Goal: Task Accomplishment & Management: Complete application form

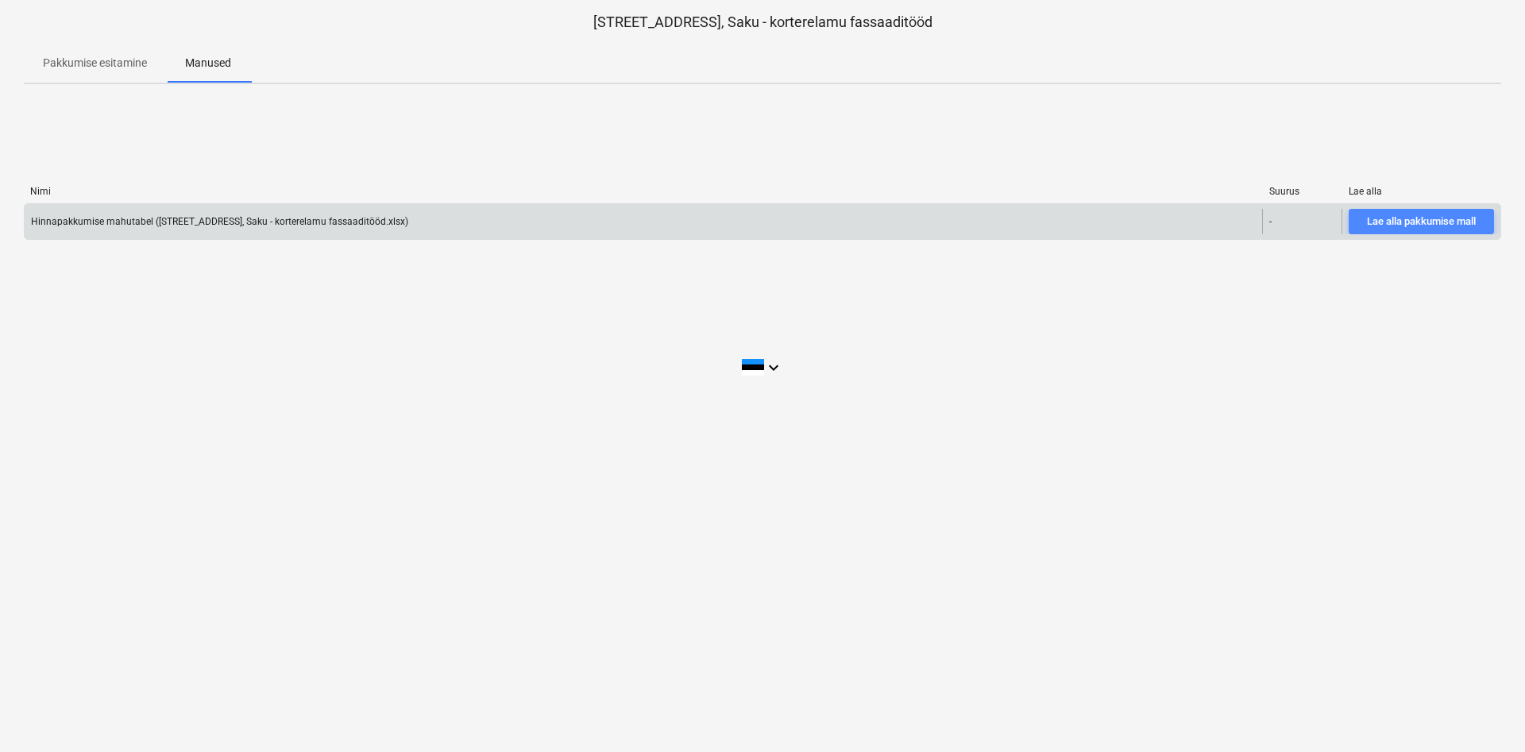
click at [1452, 221] on div "Lae alla pakkumise mall" at bounding box center [1421, 222] width 109 height 18
click at [1434, 222] on div "Lae alla pakkumise mall" at bounding box center [1421, 222] width 109 height 18
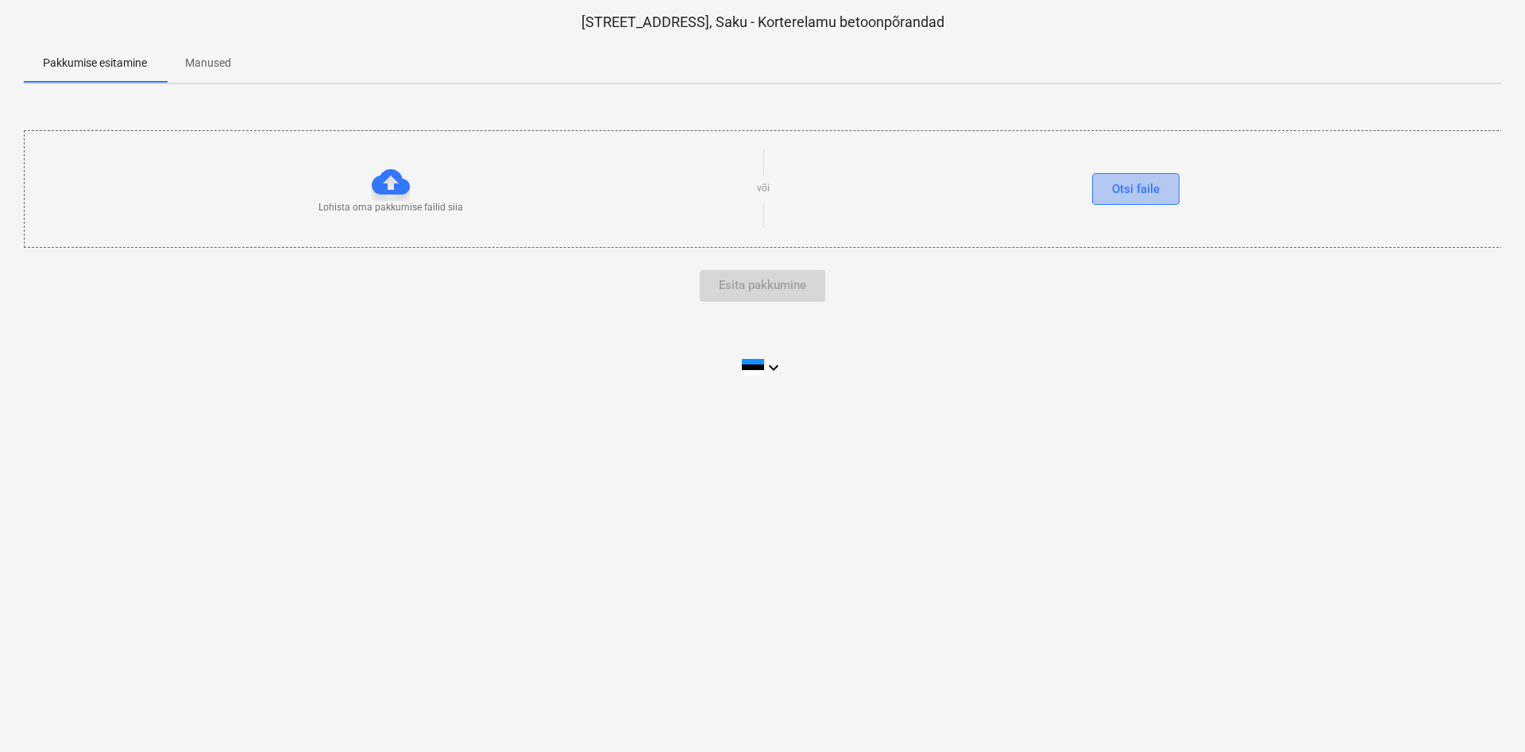
click at [1118, 188] on div "Otsi faile" at bounding box center [1136, 189] width 48 height 21
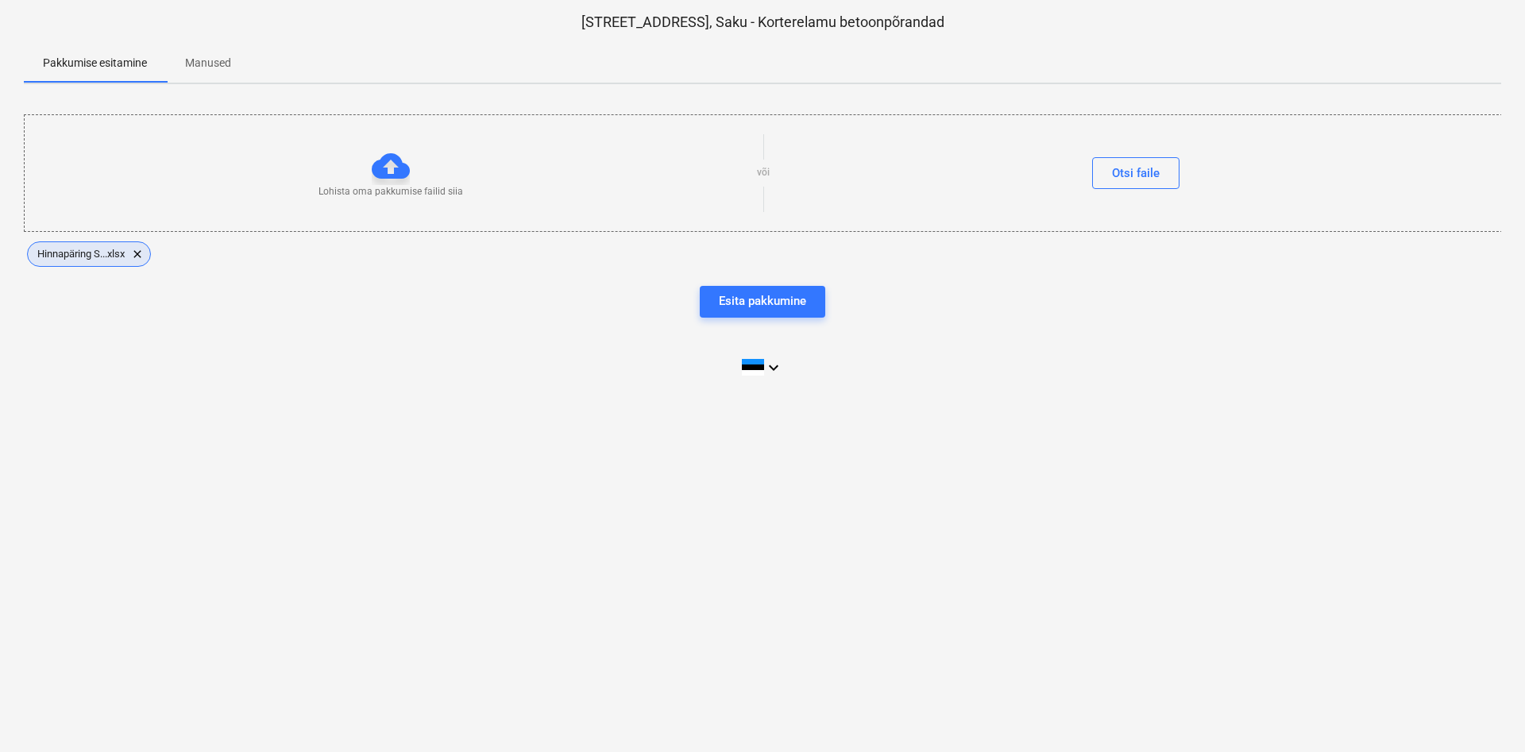
click at [99, 255] on span "Hinnapäring S...xlsx" at bounding box center [81, 254] width 106 height 12
click at [141, 249] on span "clear" at bounding box center [137, 254] width 19 height 19
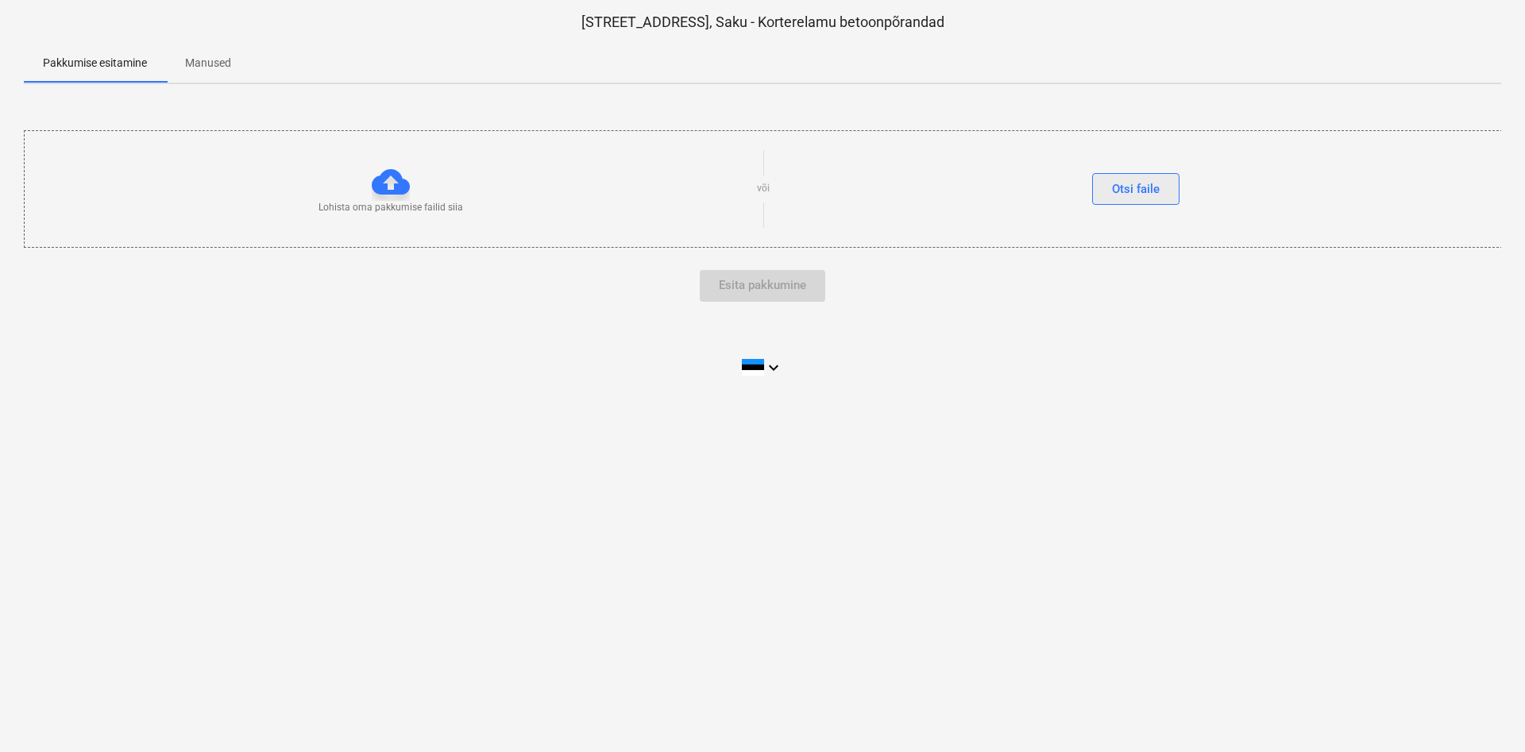
click at [1147, 188] on div "Otsi faile" at bounding box center [1136, 189] width 48 height 21
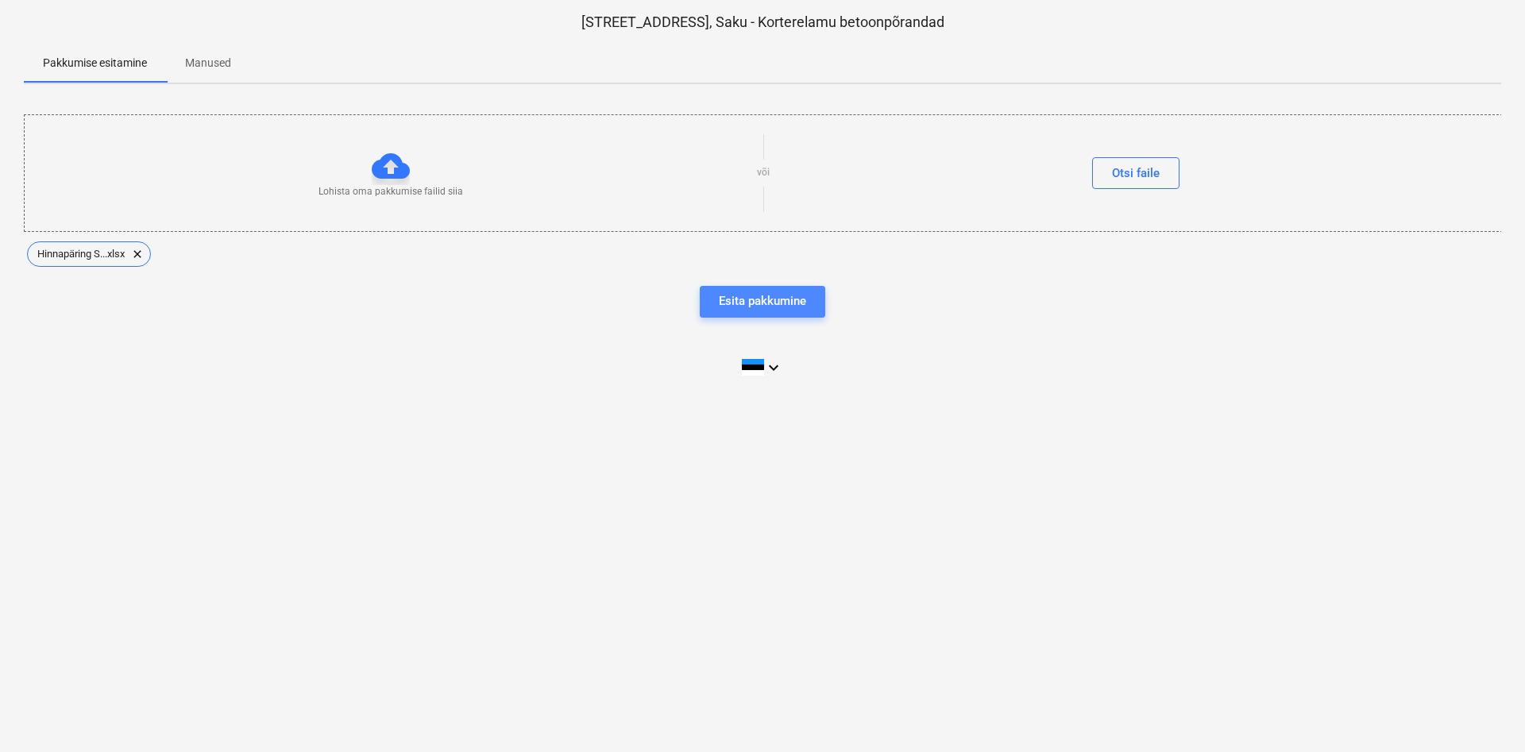
click at [774, 294] on div "Esita pakkumine" at bounding box center [762, 301] width 87 height 21
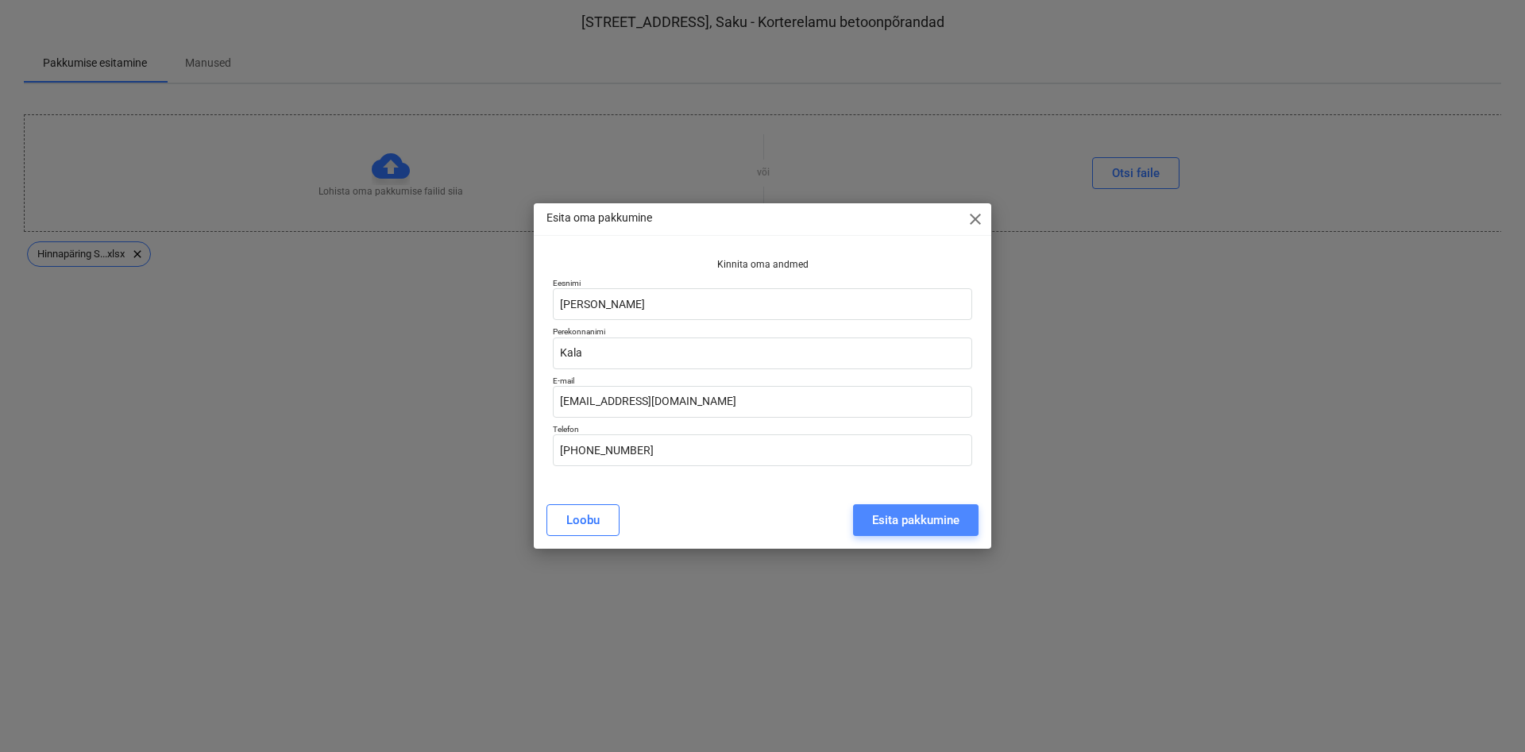
click at [896, 521] on div "Esita pakkumine" at bounding box center [915, 520] width 87 height 21
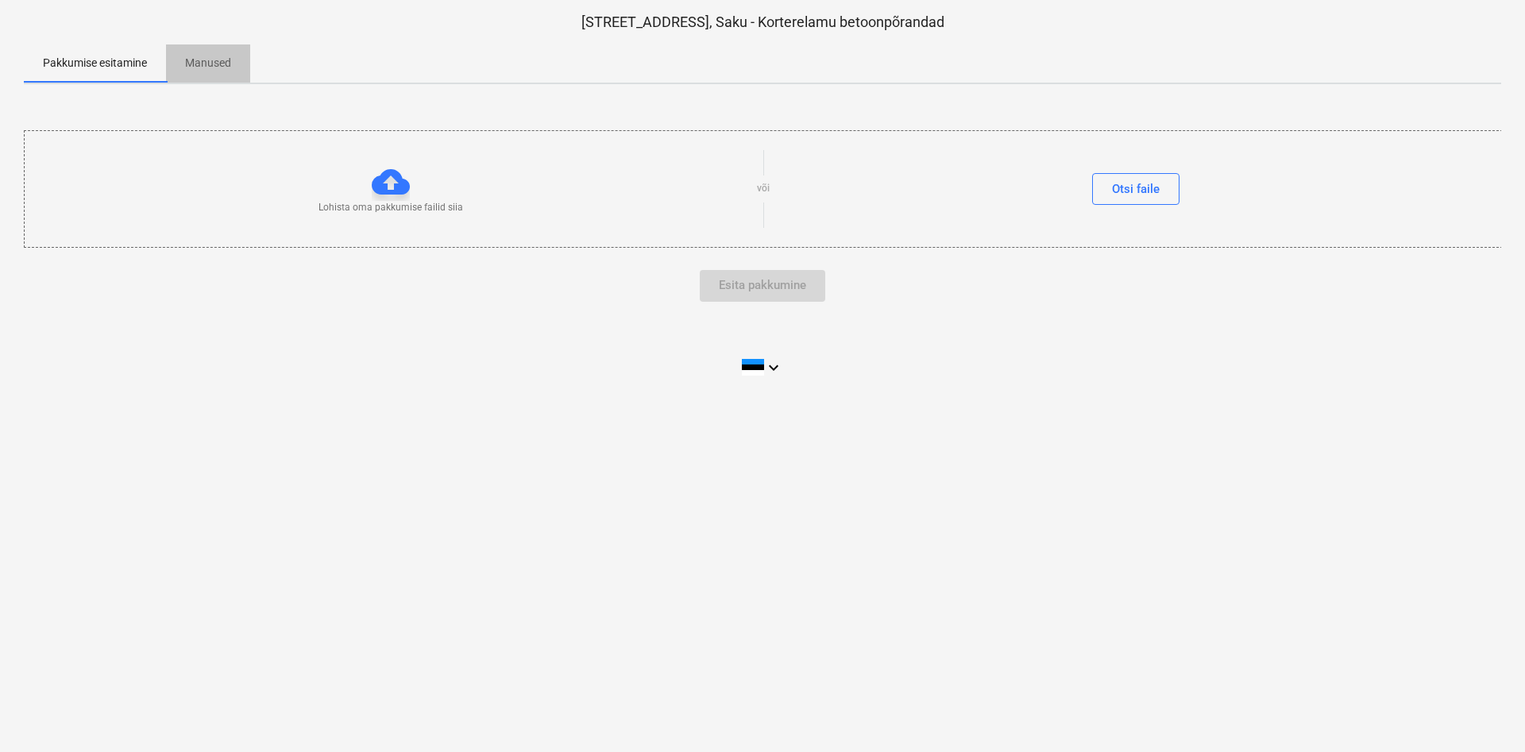
click at [197, 60] on p "Manused" at bounding box center [208, 63] width 46 height 17
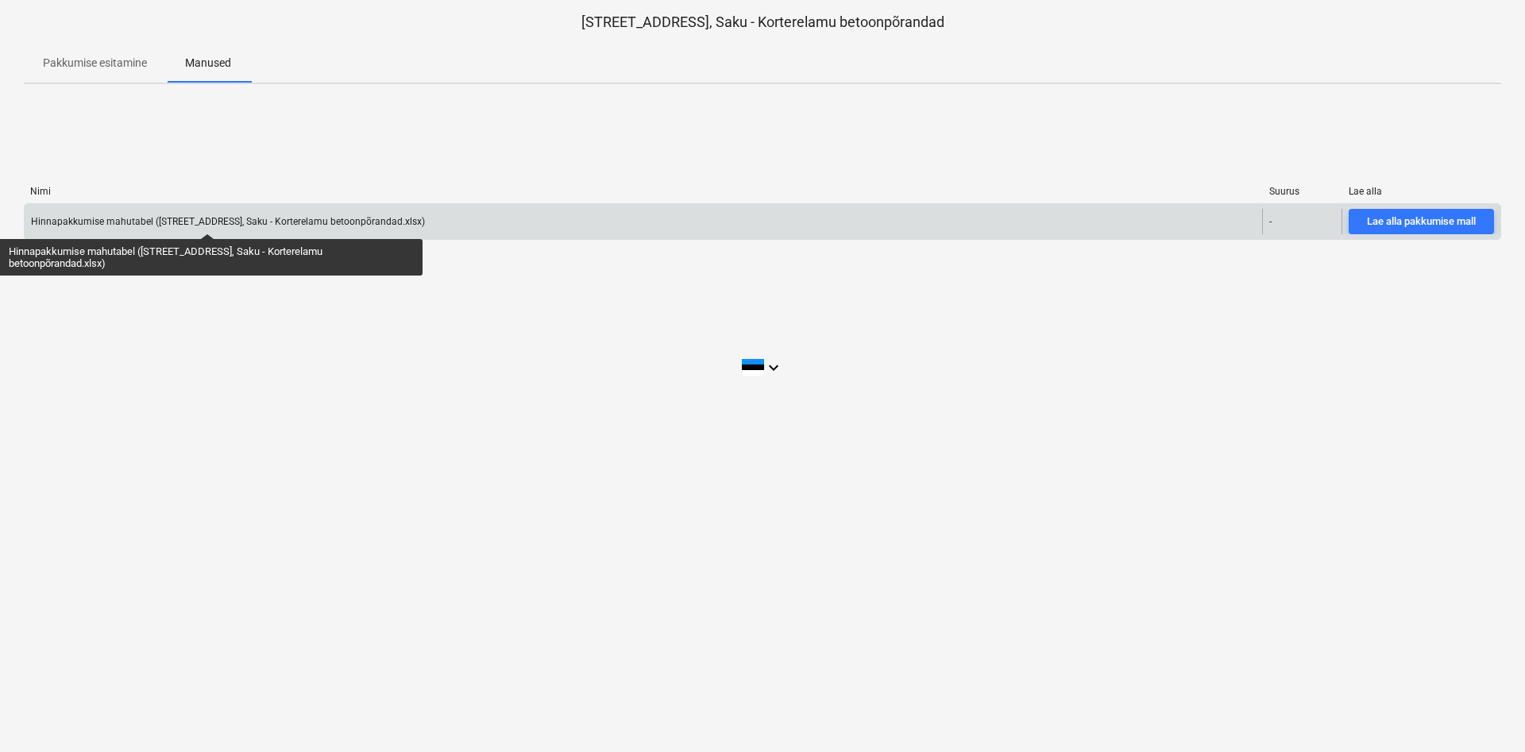
click at [207, 219] on div "Hinnapakkumise mahutabel ([STREET_ADDRESS], Saku - Korterelamu betoonpõrandad.x…" at bounding box center [228, 221] width 394 height 11
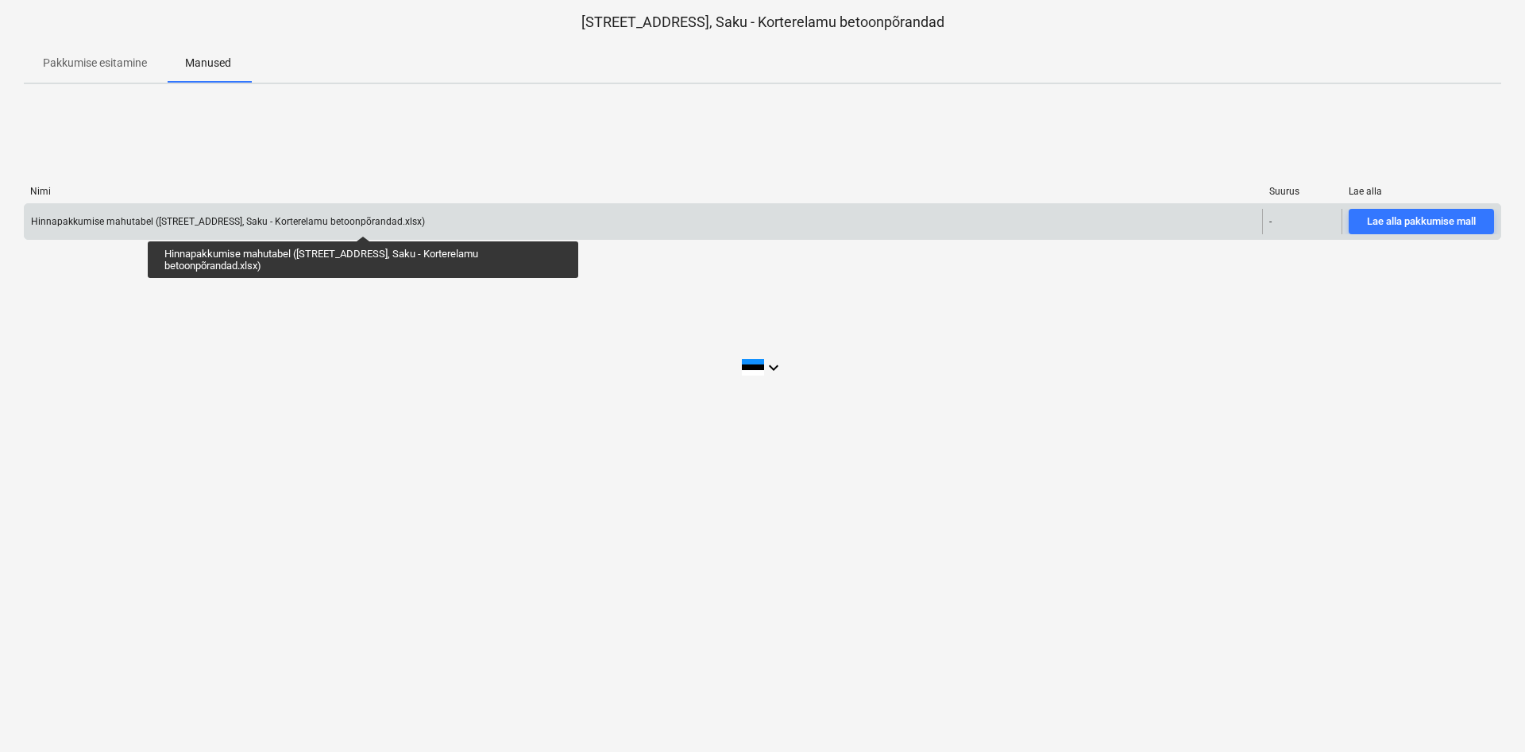
click at [363, 222] on div "Hinnapakkumise mahutabel ([STREET_ADDRESS], Saku - Korterelamu betoonpõrandad.x…" at bounding box center [228, 221] width 394 height 11
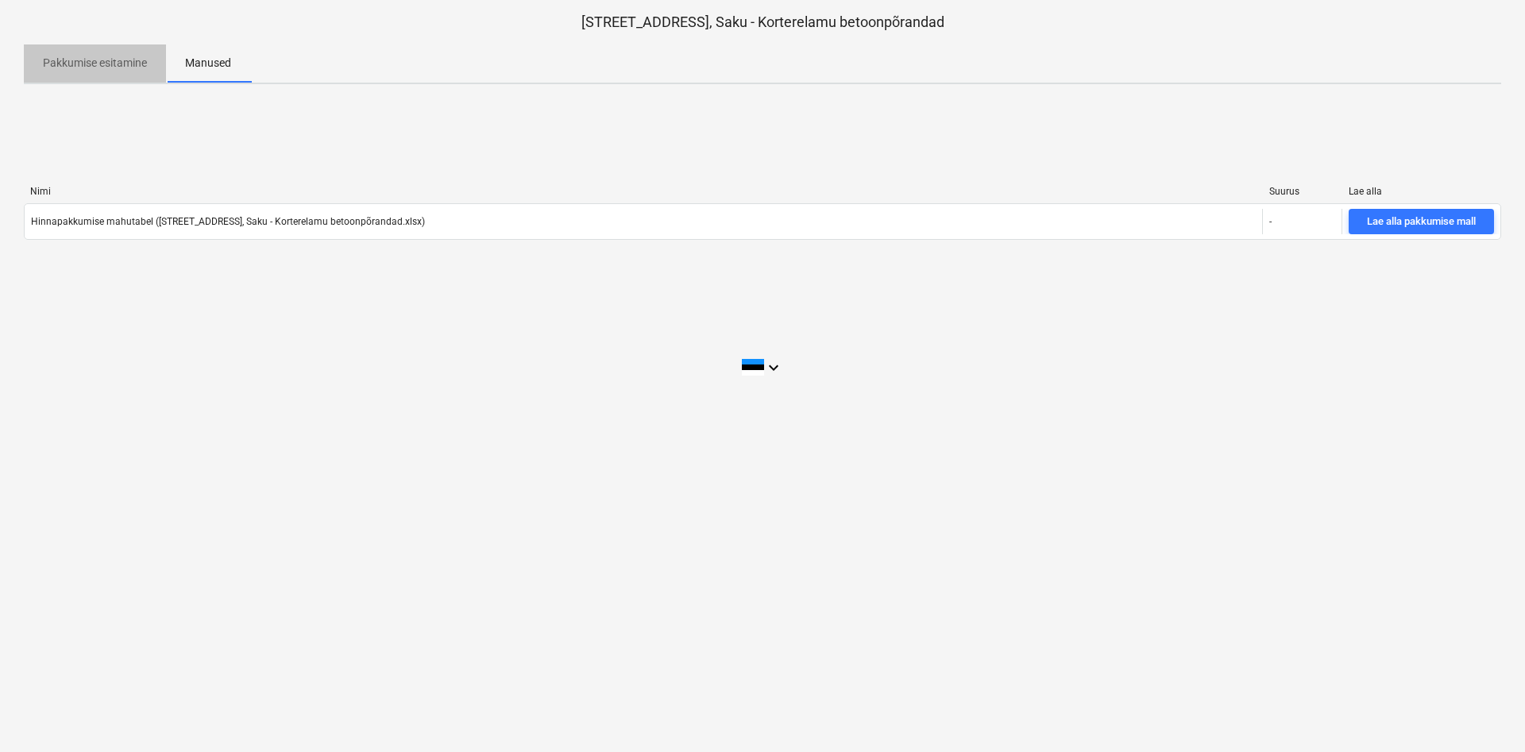
click at [110, 59] on p "Pakkumise esitamine" at bounding box center [95, 63] width 104 height 17
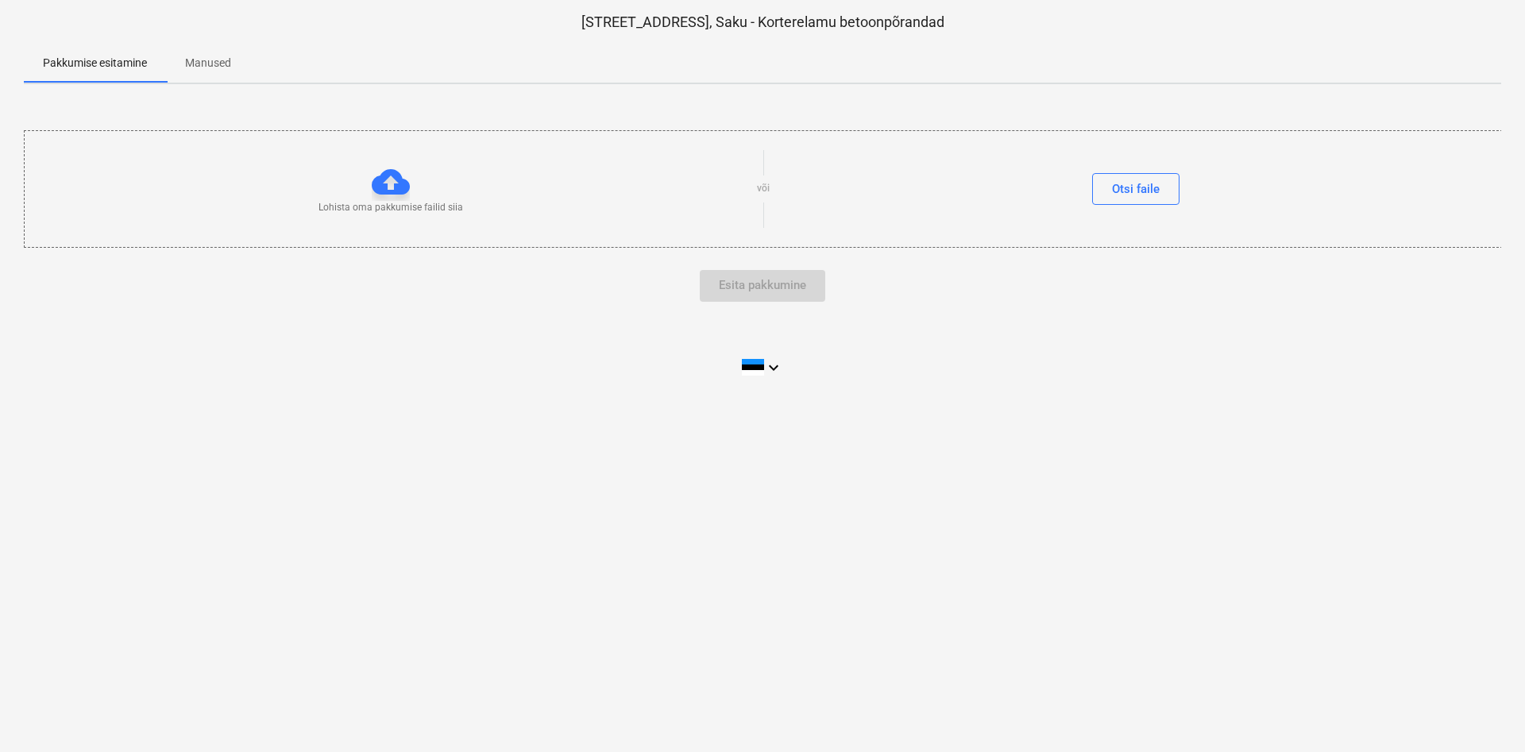
click at [798, 324] on div "Lohista oma pakkumise failid siia või Otsi [PERSON_NAME] pakkumine" at bounding box center [763, 216] width 1478 height 238
click at [779, 362] on icon "keyboard_arrow_down" at bounding box center [773, 367] width 19 height 19
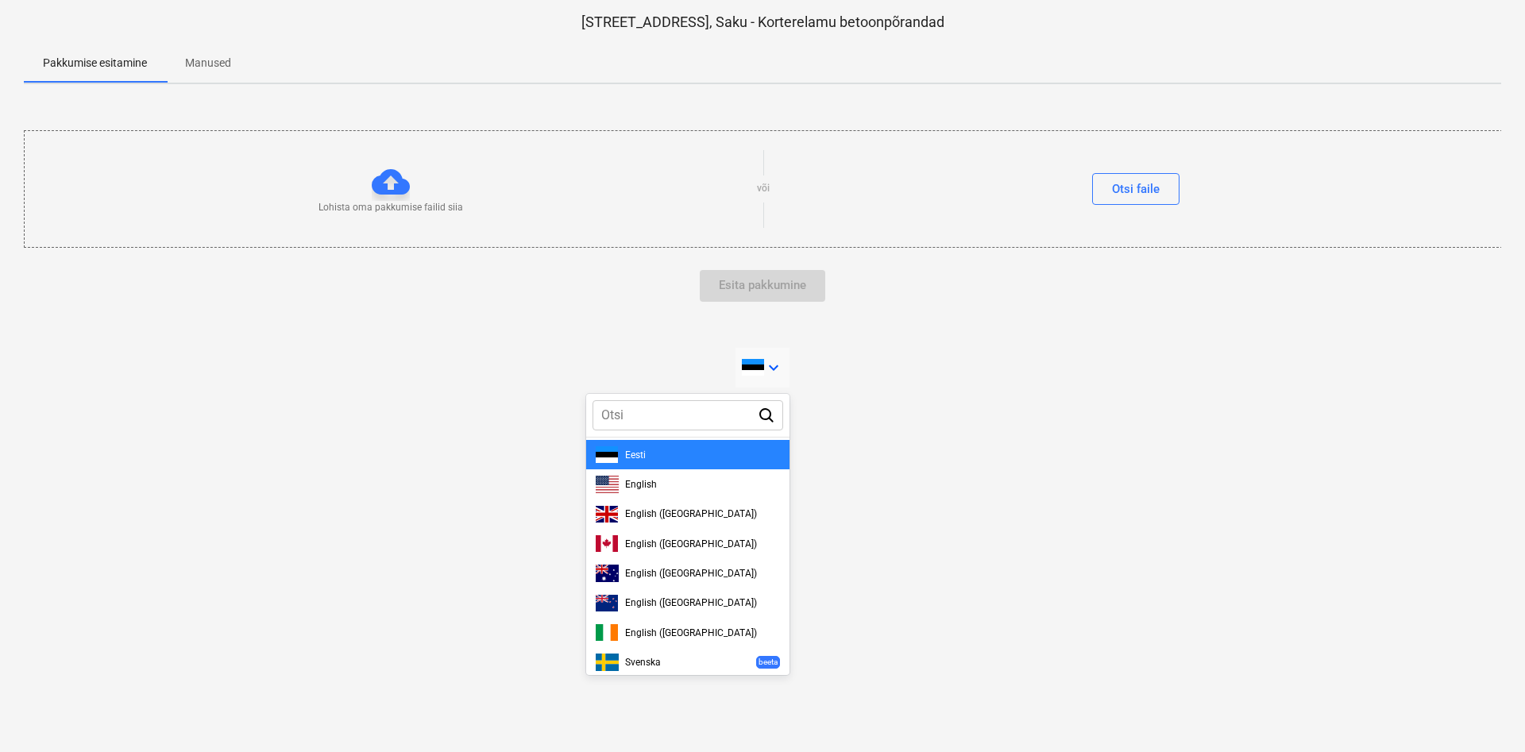
click at [779, 362] on div at bounding box center [762, 376] width 1525 height 752
